Goal: Find specific page/section: Find specific page/section

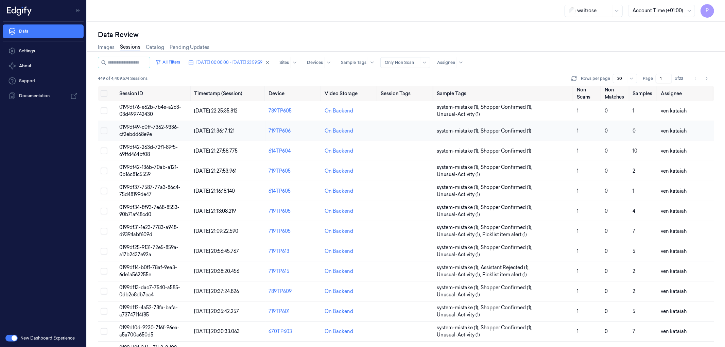
click at [161, 127] on span "0199df49-c0ff-7362-9336-cf2ebdd68e9e" at bounding box center [148, 130] width 59 height 13
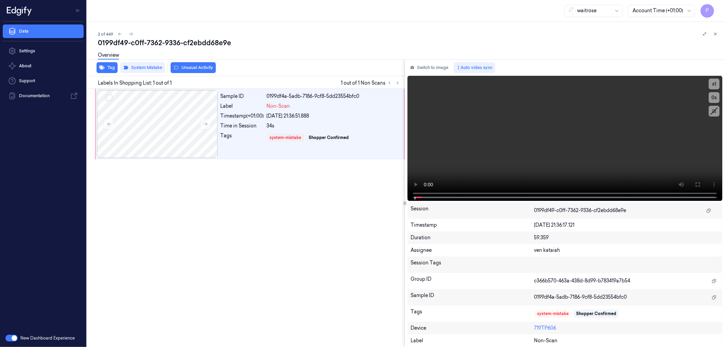
click at [318, 242] on div "Sample ID 0199df4a-5adb-7186-9cf8-5dd23554bfc0 Label Non-Scan Timestamp (+01:00…" at bounding box center [244, 218] width 320 height 259
drag, startPoint x: 716, startPoint y: 35, endPoint x: 648, endPoint y: 15, distance: 70.7
click at [716, 35] on icon at bounding box center [715, 34] width 2 height 2
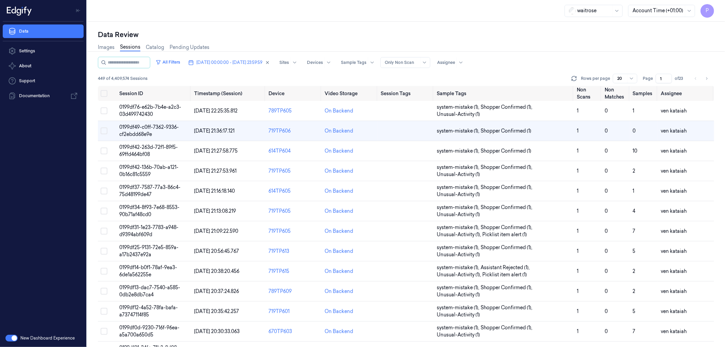
click at [414, 14] on div "waitrose Account Time (+01:00) P" at bounding box center [406, 11] width 638 height 22
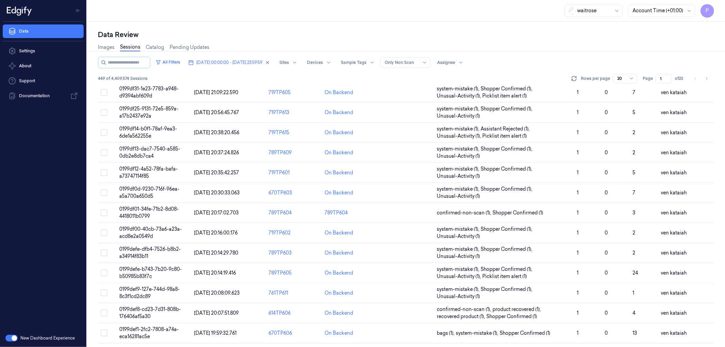
scroll to position [151, 0]
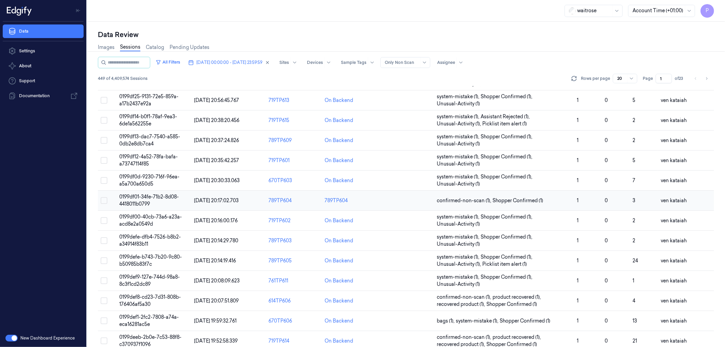
click at [161, 196] on span "0199df01-34fe-71b2-8d08-4418011b0799" at bounding box center [148, 200] width 59 height 13
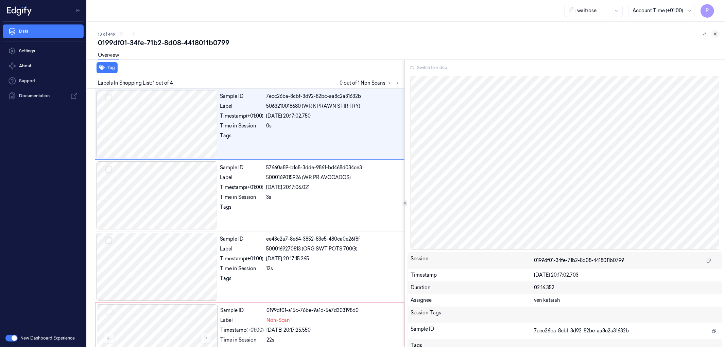
click at [715, 35] on icon at bounding box center [715, 34] width 5 height 5
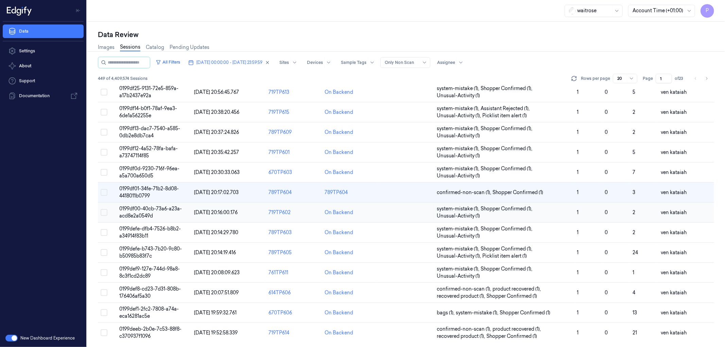
scroll to position [160, 0]
click at [146, 308] on span "0199def1-2fc2-7808-a74a-eca16281ac5e" at bounding box center [148, 311] width 59 height 13
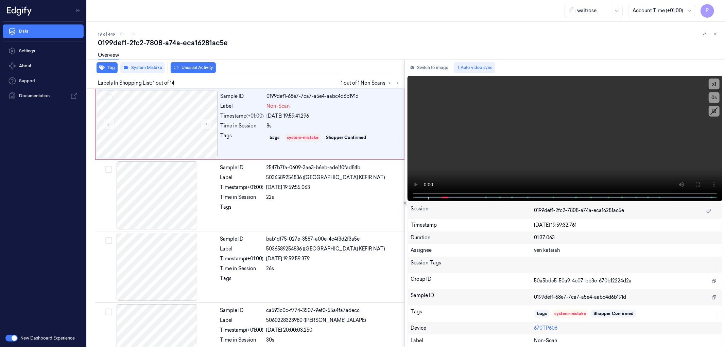
click at [718, 32] on button at bounding box center [715, 34] width 8 height 8
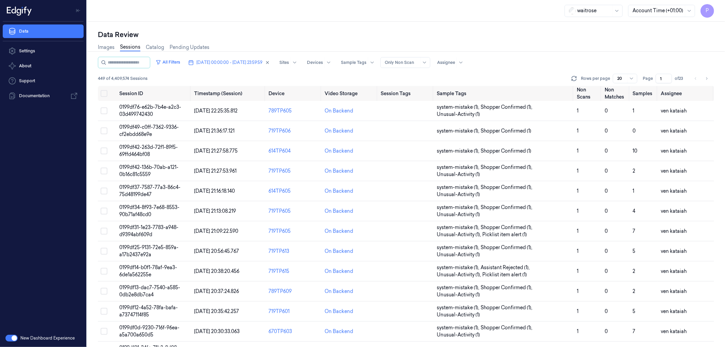
scroll to position [160, 0]
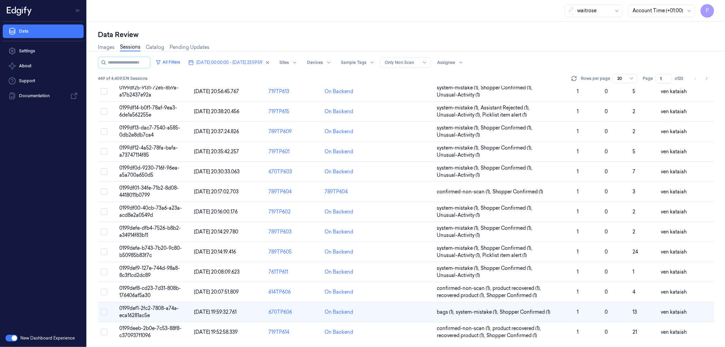
click at [475, 11] on div "waitrose Account Time (+01:00) P" at bounding box center [406, 11] width 638 height 22
